Goal: Register for event/course

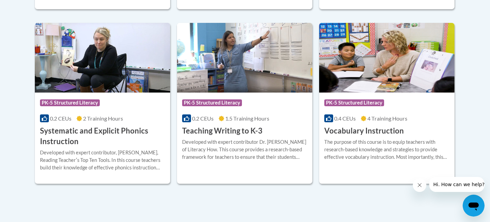
scroll to position [870, 0]
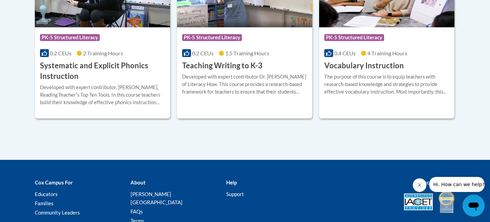
click at [420, 188] on icon "Close message from company" at bounding box center [419, 185] width 5 height 5
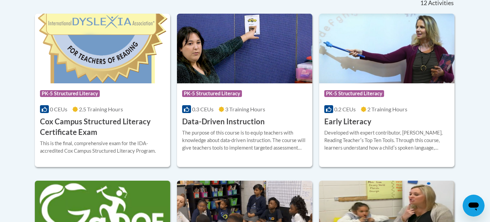
scroll to position [298, 0]
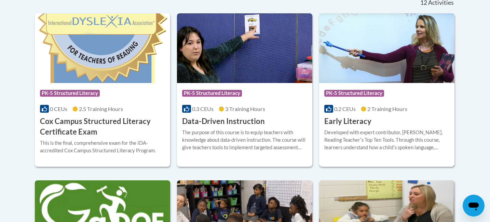
click at [345, 123] on h3 "Early Literacy" at bounding box center [347, 121] width 47 height 11
